Goal: Information Seeking & Learning: Learn about a topic

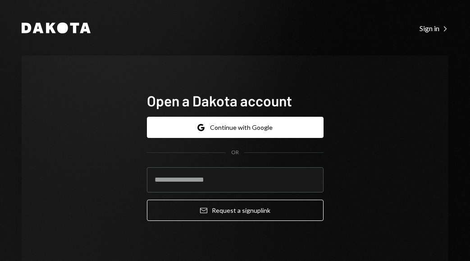
click at [346, 90] on div "Open a Dakota account Google Continue with Google OR Email Request a sign up li…" at bounding box center [235, 159] width 426 height 208
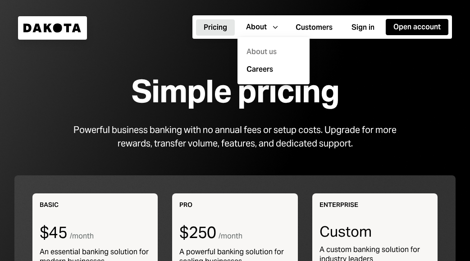
click at [264, 50] on div "About us" at bounding box center [273, 52] width 61 height 18
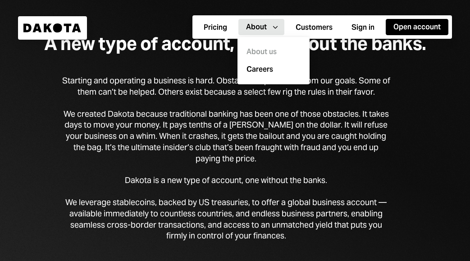
scroll to position [36, 0]
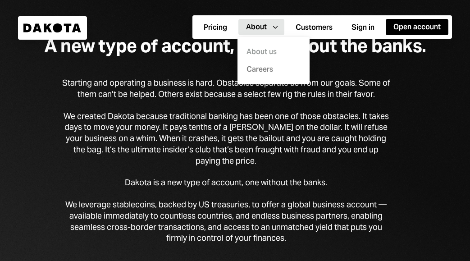
click at [268, 69] on link "Careers" at bounding box center [276, 69] width 61 height 11
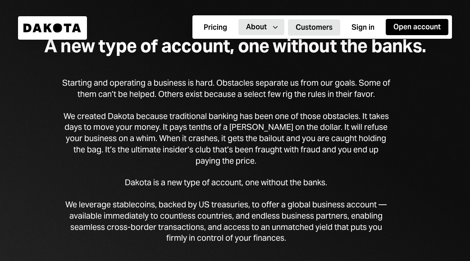
click at [317, 27] on button "Customers" at bounding box center [314, 27] width 52 height 16
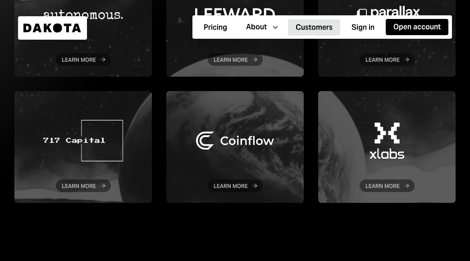
scroll to position [198, 0]
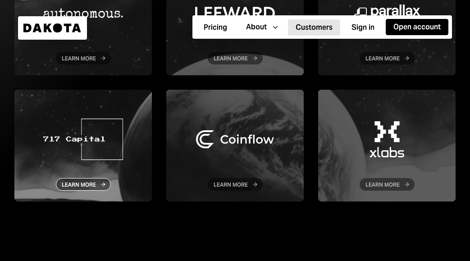
click at [89, 180] on div at bounding box center [82, 146] width 137 height 112
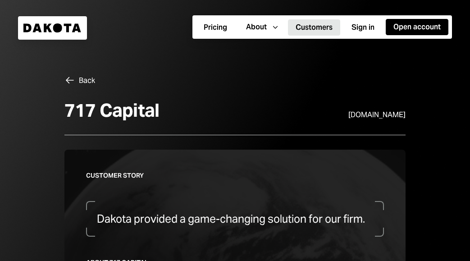
click at [312, 29] on button "Customers" at bounding box center [314, 27] width 52 height 16
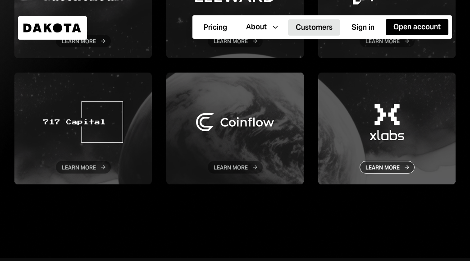
scroll to position [216, 0]
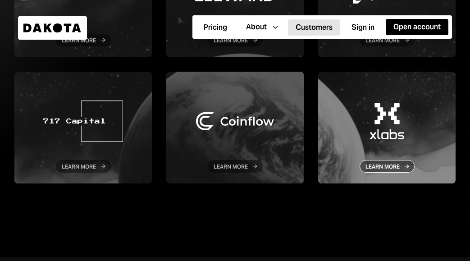
click at [381, 163] on div at bounding box center [386, 128] width 137 height 112
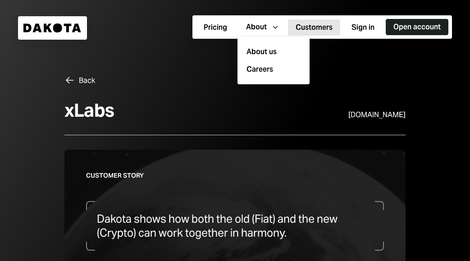
click at [407, 26] on button "Open account" at bounding box center [416, 27] width 63 height 16
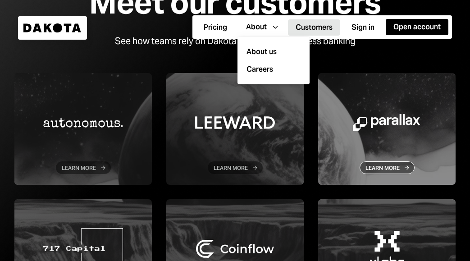
scroll to position [90, 0]
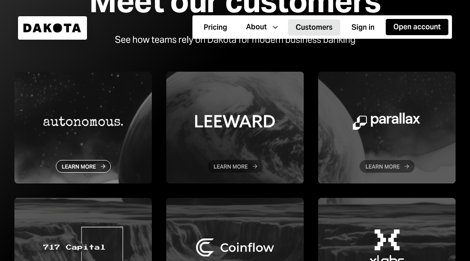
click at [76, 165] on div at bounding box center [82, 128] width 137 height 112
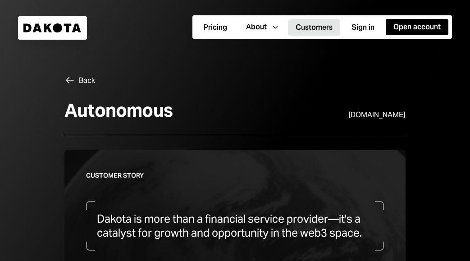
click at [85, 80] on div "Back" at bounding box center [87, 80] width 16 height 9
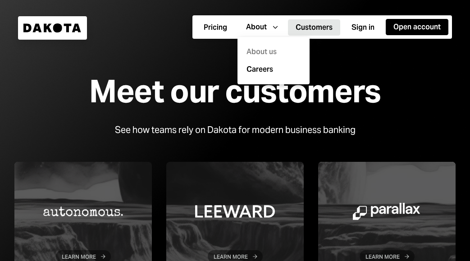
click at [255, 49] on div "About us" at bounding box center [273, 52] width 61 height 18
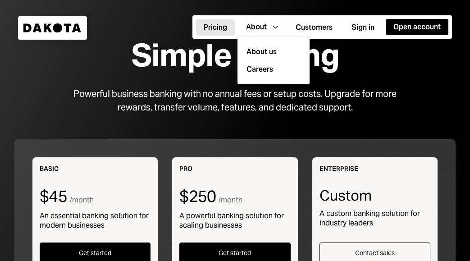
scroll to position [54, 0]
